Goal: Transaction & Acquisition: Purchase product/service

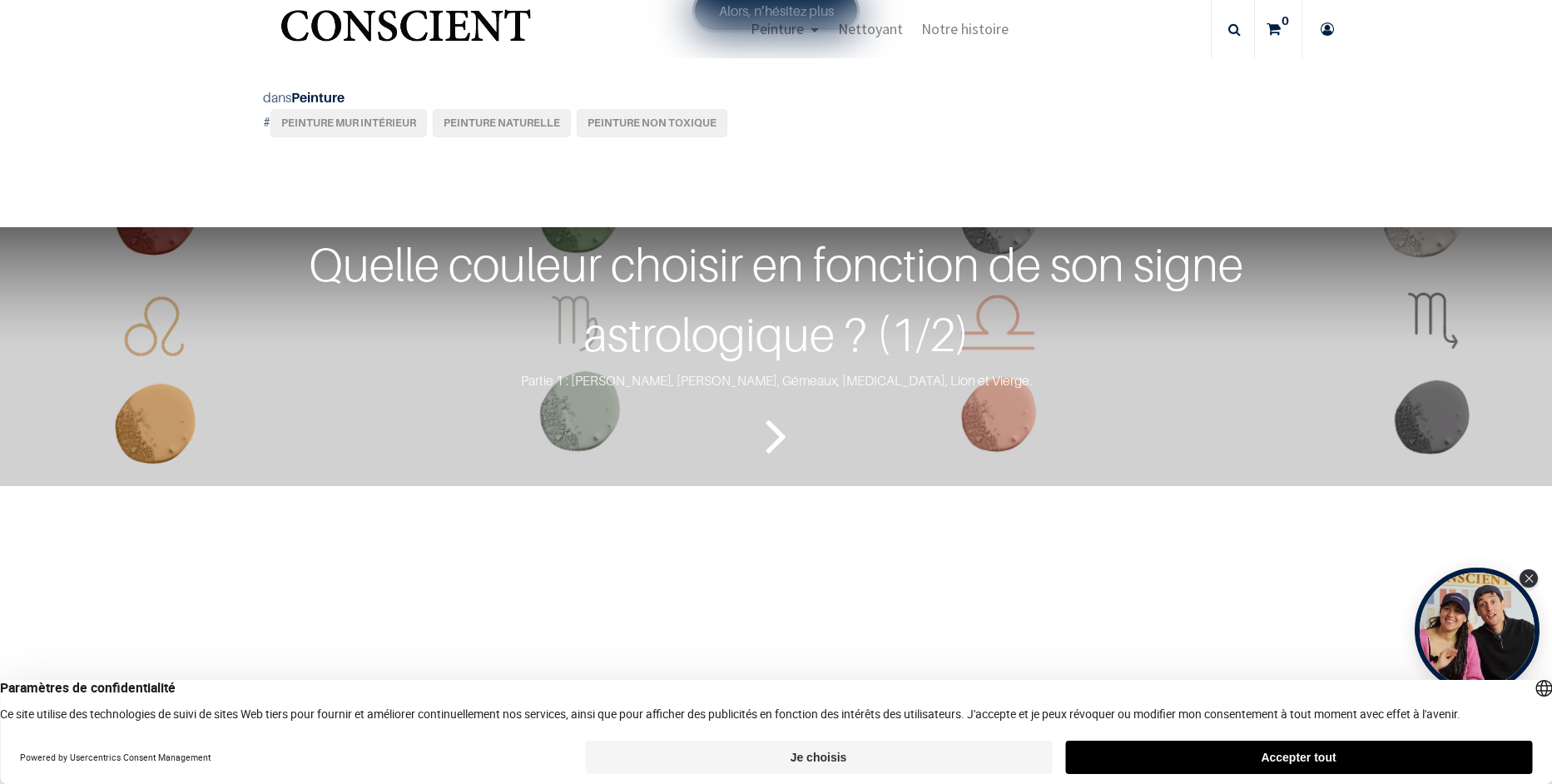
scroll to position [3079, 0]
click at [748, 30] on link "Alors, n’hésitez plus" at bounding box center [776, 11] width 163 height 38
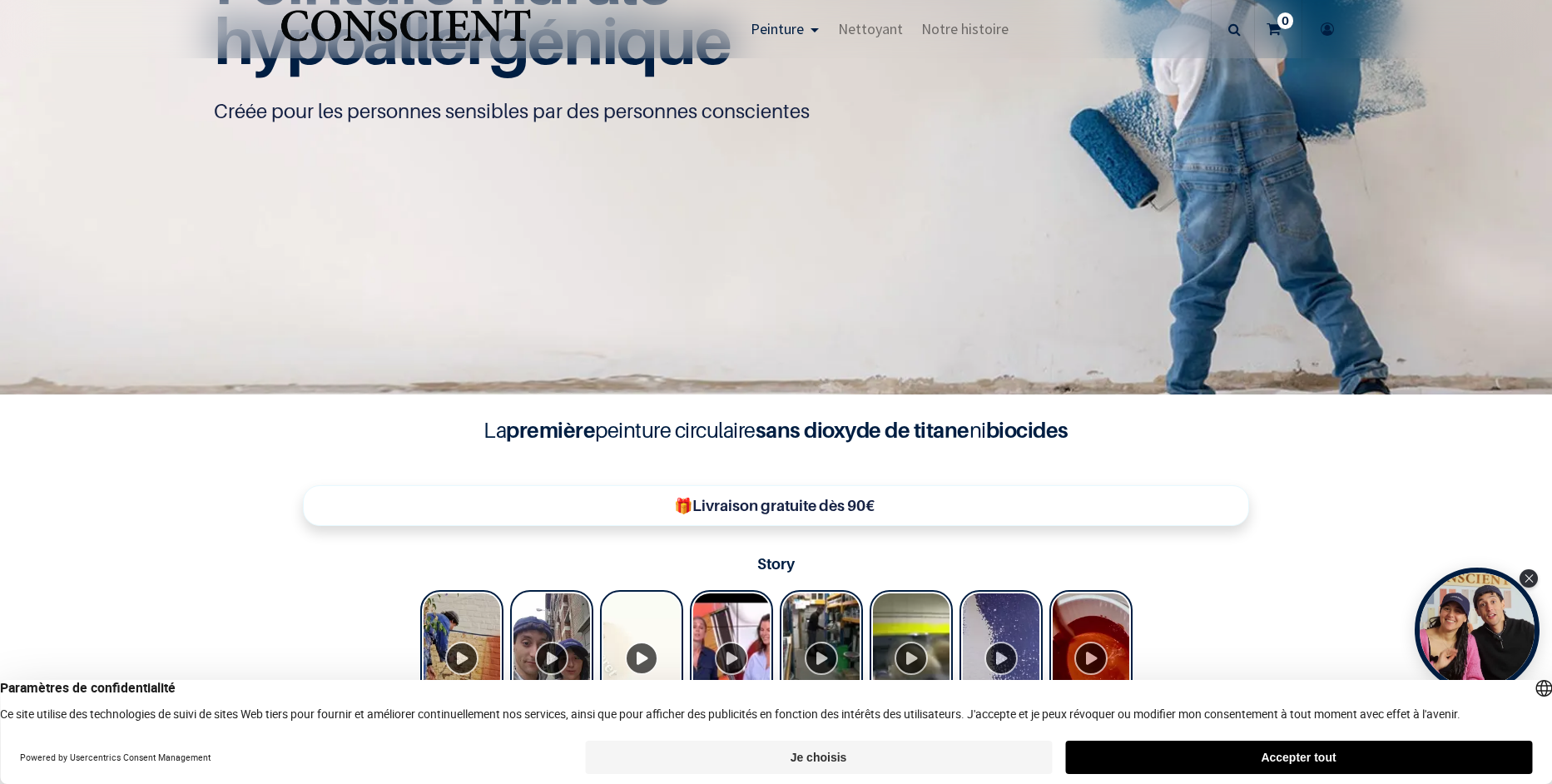
click at [1285, 752] on button "Accepter tout" at bounding box center [1298, 757] width 467 height 33
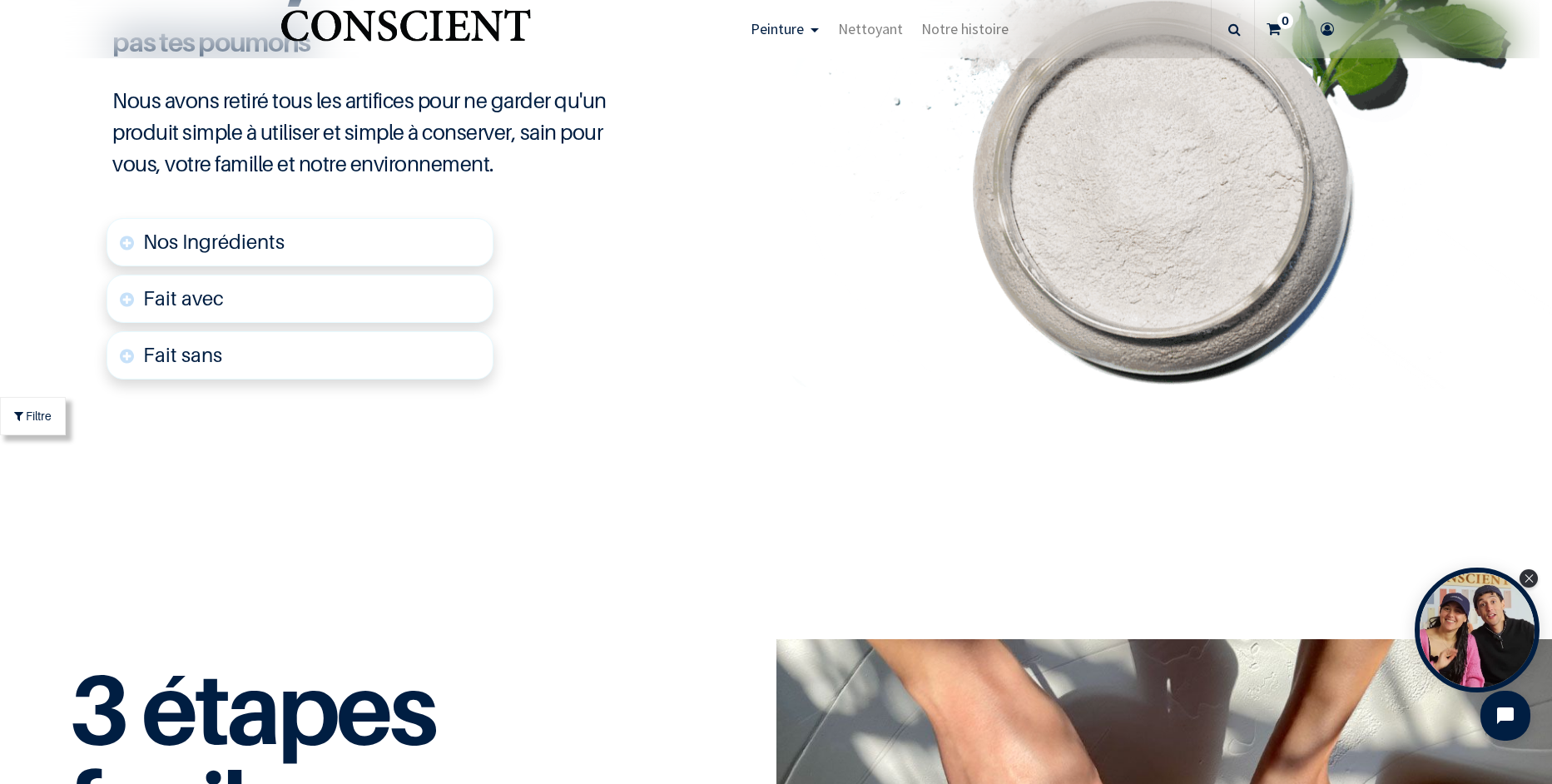
scroll to position [4411, 0]
